Goal: Answer question/provide support

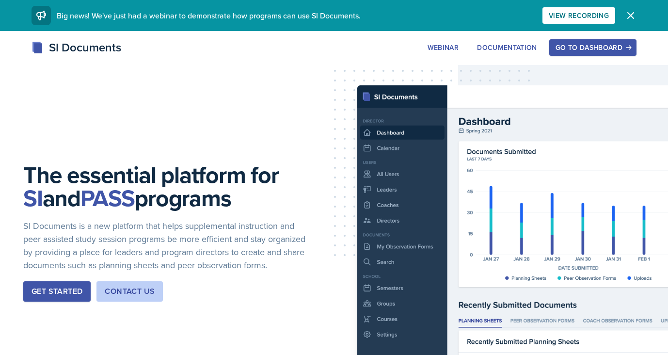
click at [587, 47] on div "Go to Dashboard" at bounding box center [593, 48] width 75 height 8
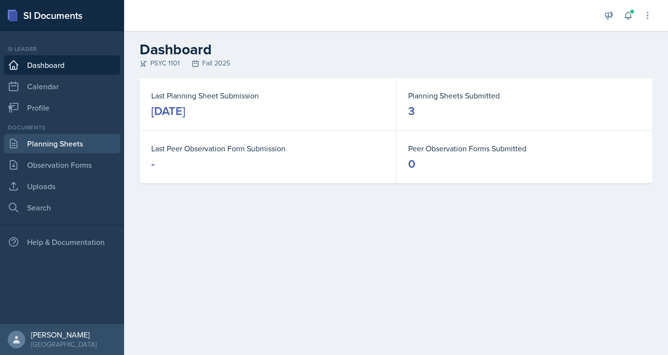
click at [44, 143] on link "Planning Sheets" at bounding box center [62, 143] width 116 height 19
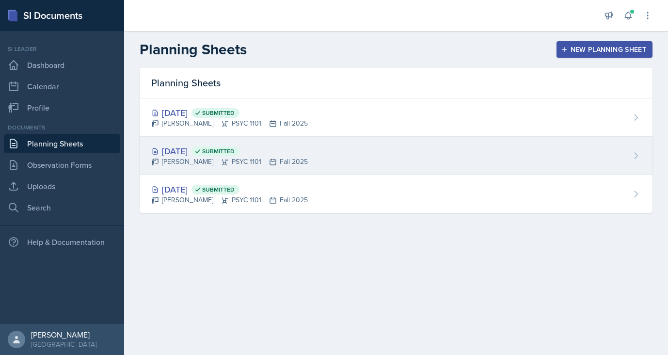
click at [201, 153] on icon at bounding box center [197, 151] width 7 height 7
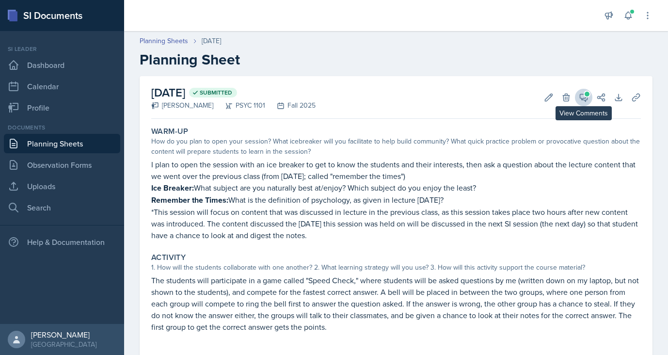
click at [585, 96] on span at bounding box center [587, 94] width 5 height 5
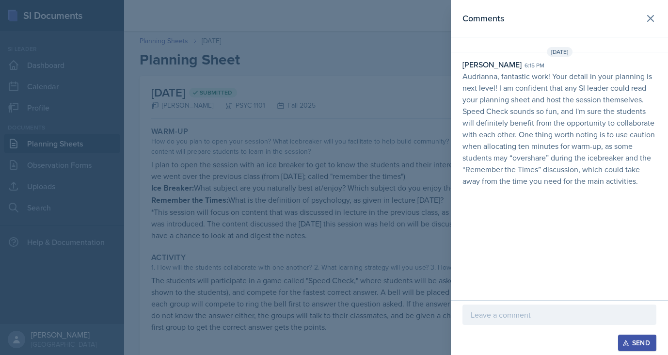
click at [592, 145] on p "Audrianna, fantastic work! Your detail in your planning is next level! I am con…" at bounding box center [560, 128] width 194 height 116
click at [509, 318] on p at bounding box center [559, 315] width 177 height 12
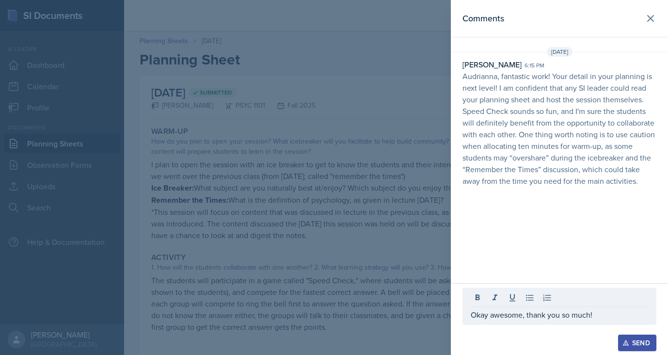
click at [640, 342] on div "Send" at bounding box center [638, 343] width 26 height 8
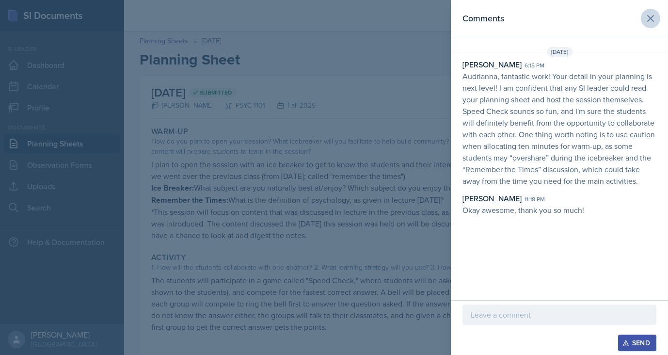
click at [651, 17] on icon at bounding box center [651, 19] width 6 height 6
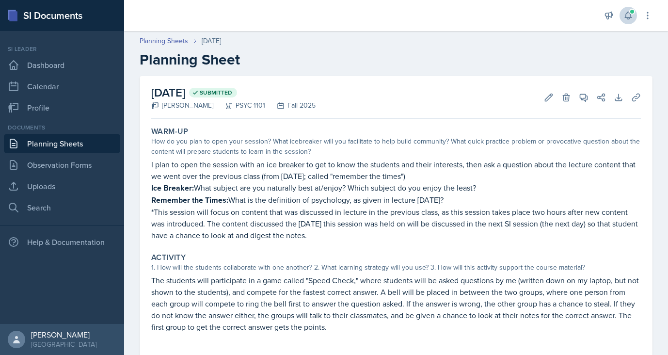
click at [632, 15] on icon at bounding box center [629, 16] width 10 height 10
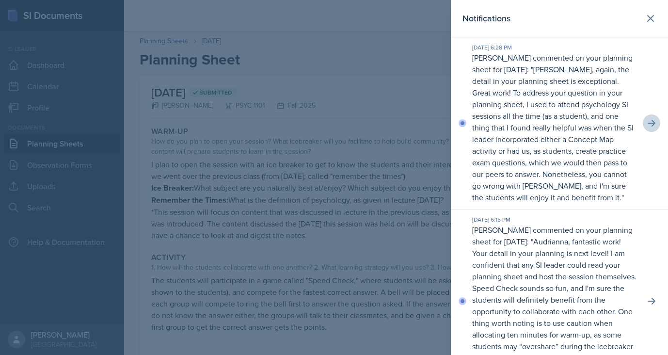
click at [651, 121] on icon at bounding box center [652, 123] width 10 height 10
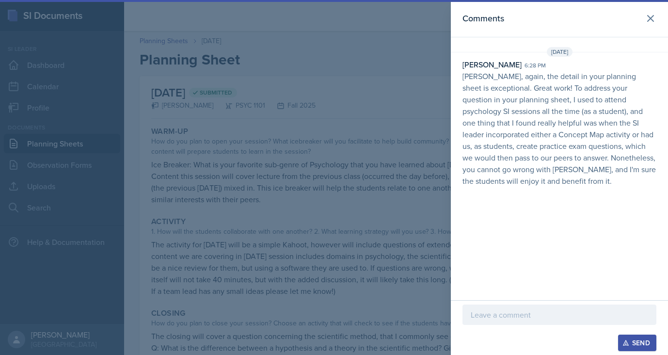
click at [489, 315] on p at bounding box center [559, 315] width 177 height 12
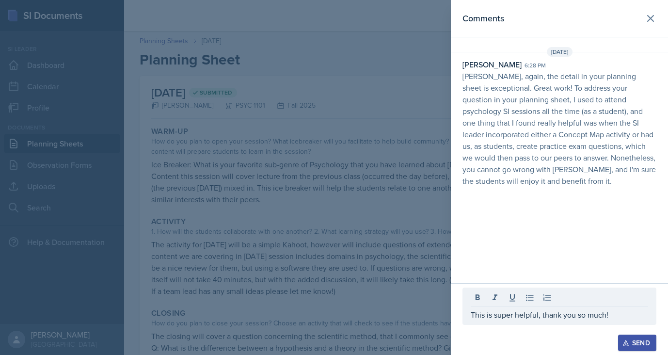
click at [642, 339] on div "Send" at bounding box center [638, 343] width 26 height 8
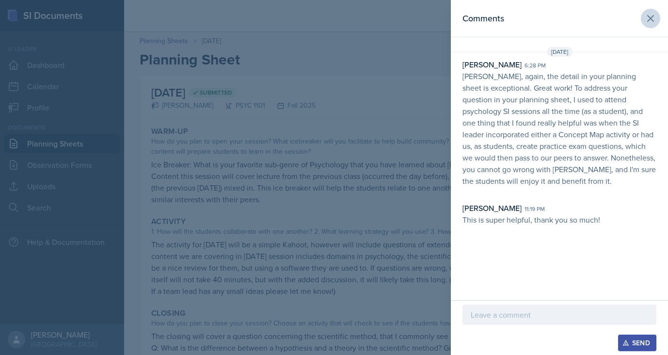
click at [654, 17] on icon at bounding box center [651, 19] width 12 height 12
